Goal: Navigation & Orientation: Find specific page/section

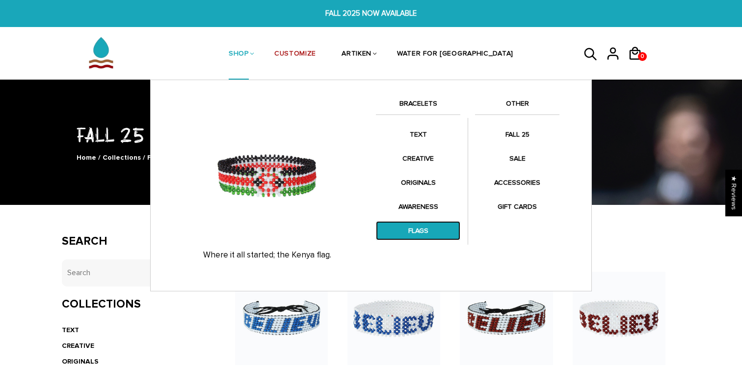
click at [423, 231] on link "FLAGS" at bounding box center [418, 230] width 84 height 19
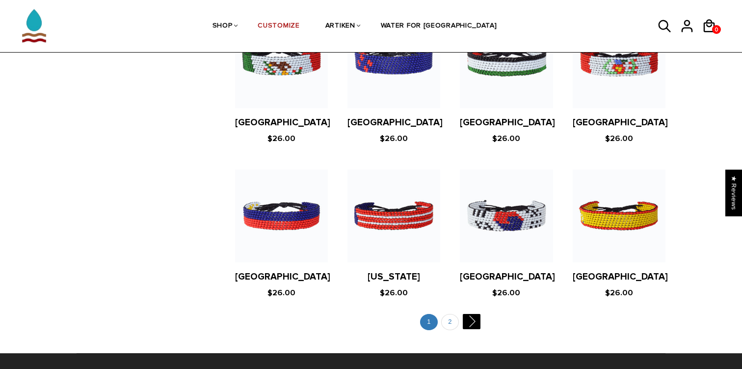
scroll to position [1835, 0]
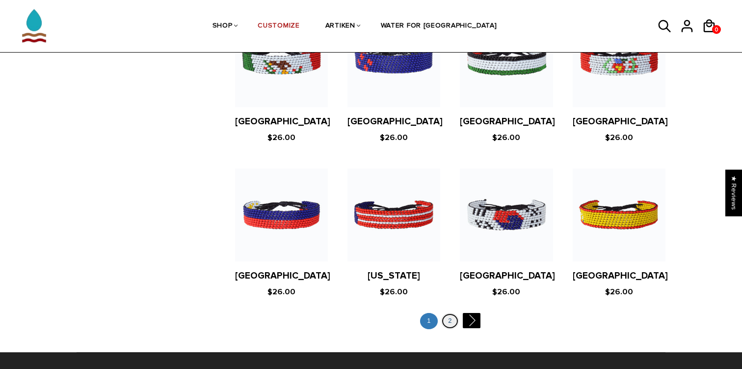
click at [453, 313] on link "2" at bounding box center [450, 321] width 18 height 16
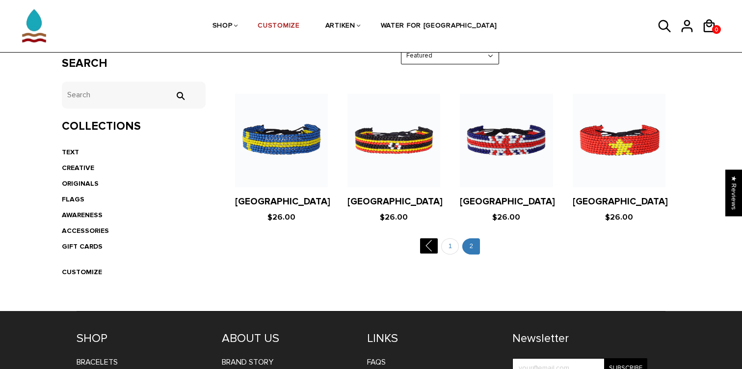
scroll to position [178, 0]
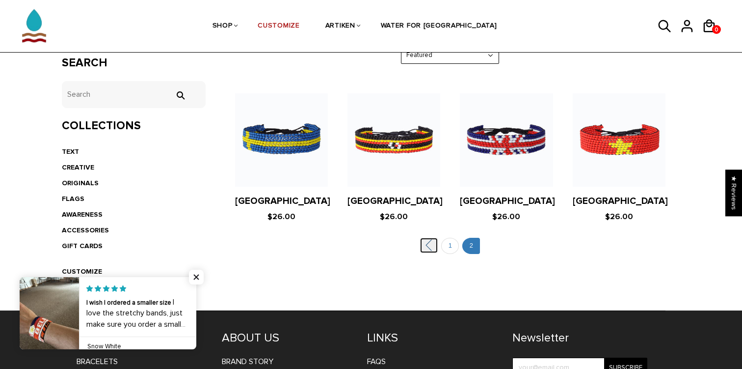
click at [428, 248] on link "" at bounding box center [429, 245] width 18 height 15
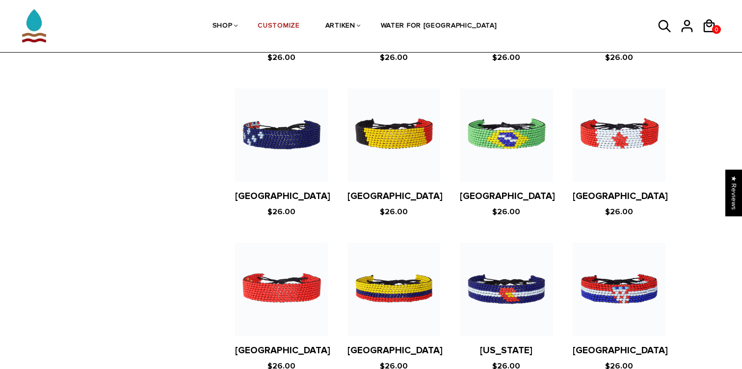
scroll to position [1002, 0]
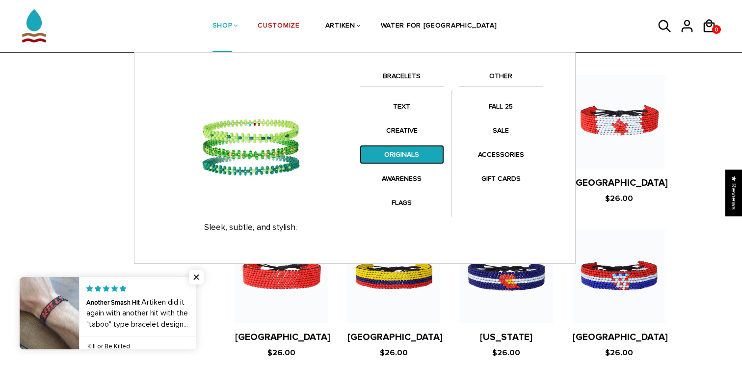
click at [394, 152] on link "ORIGINALS" at bounding box center [402, 154] width 84 height 19
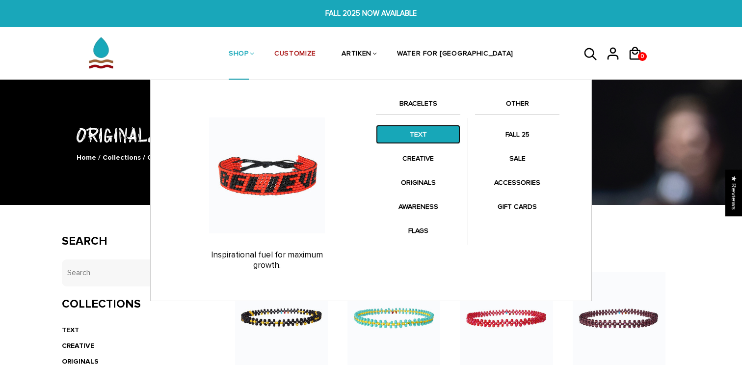
click at [423, 133] on link "TEXT" at bounding box center [418, 134] width 84 height 19
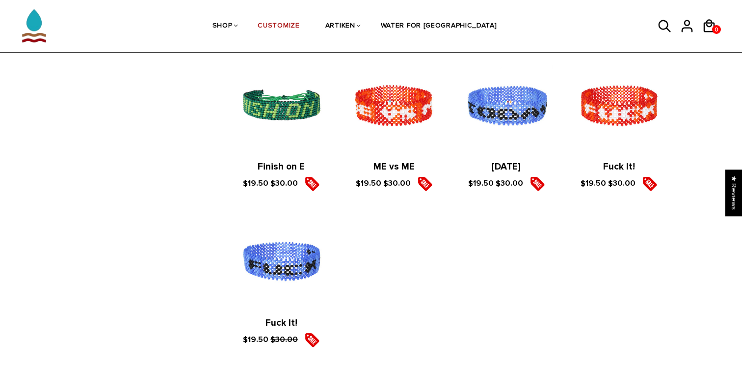
scroll to position [1767, 0]
